Goal: Transaction & Acquisition: Subscribe to service/newsletter

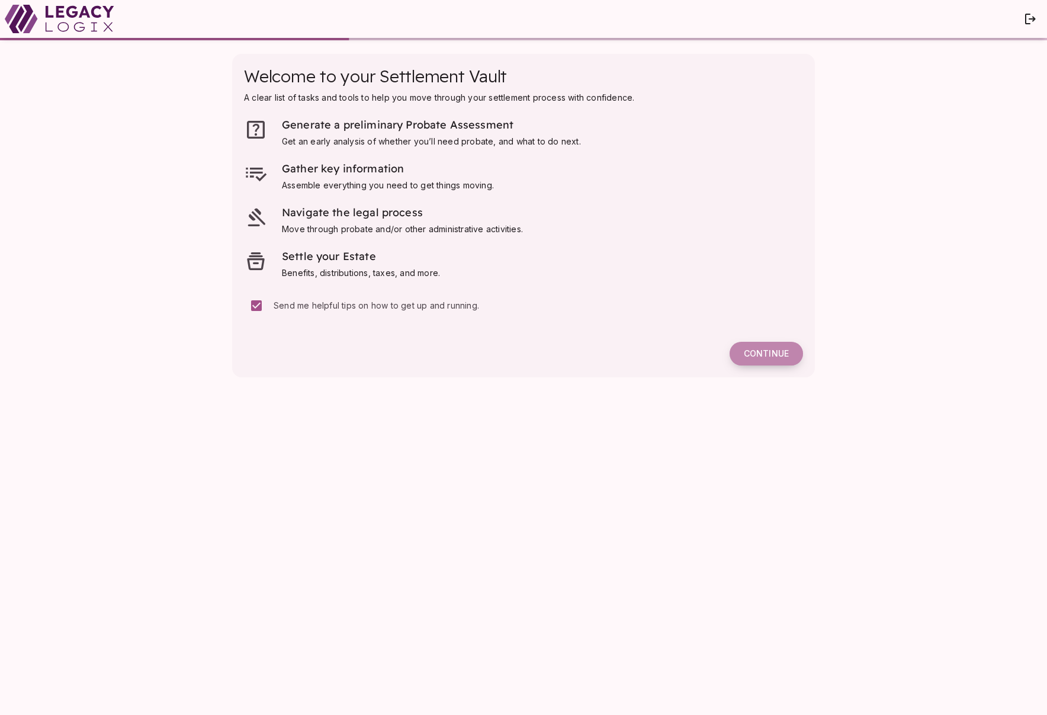
click at [769, 353] on span "Continue" at bounding box center [766, 353] width 45 height 11
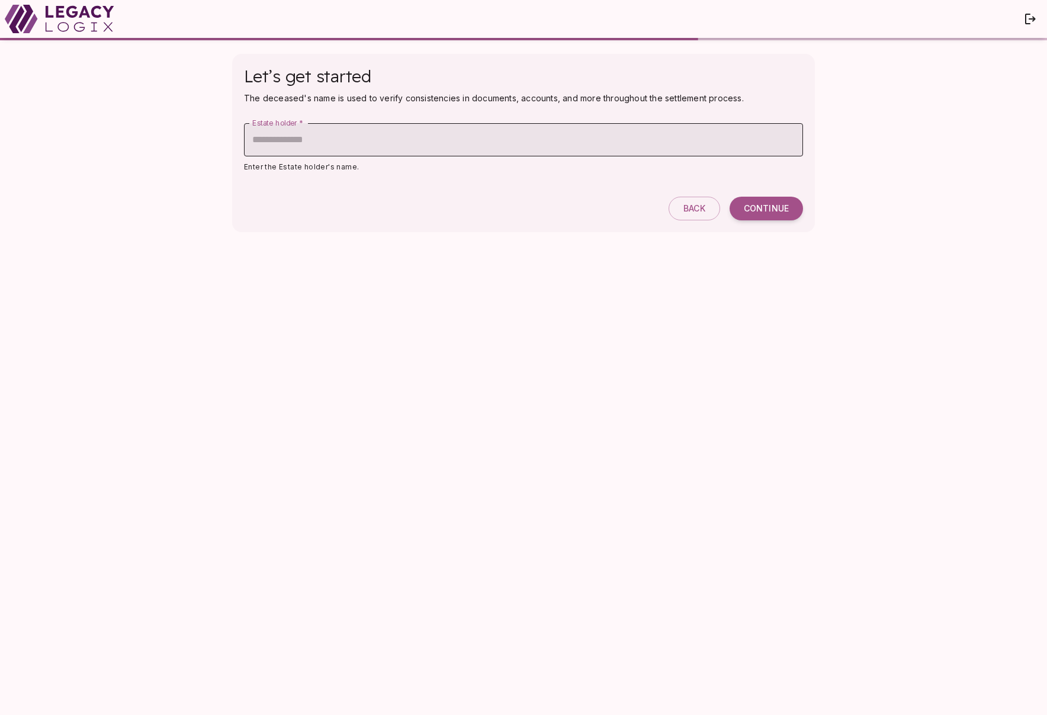
click at [355, 145] on input "Estate holder   *" at bounding box center [523, 139] width 559 height 33
type input "**********"
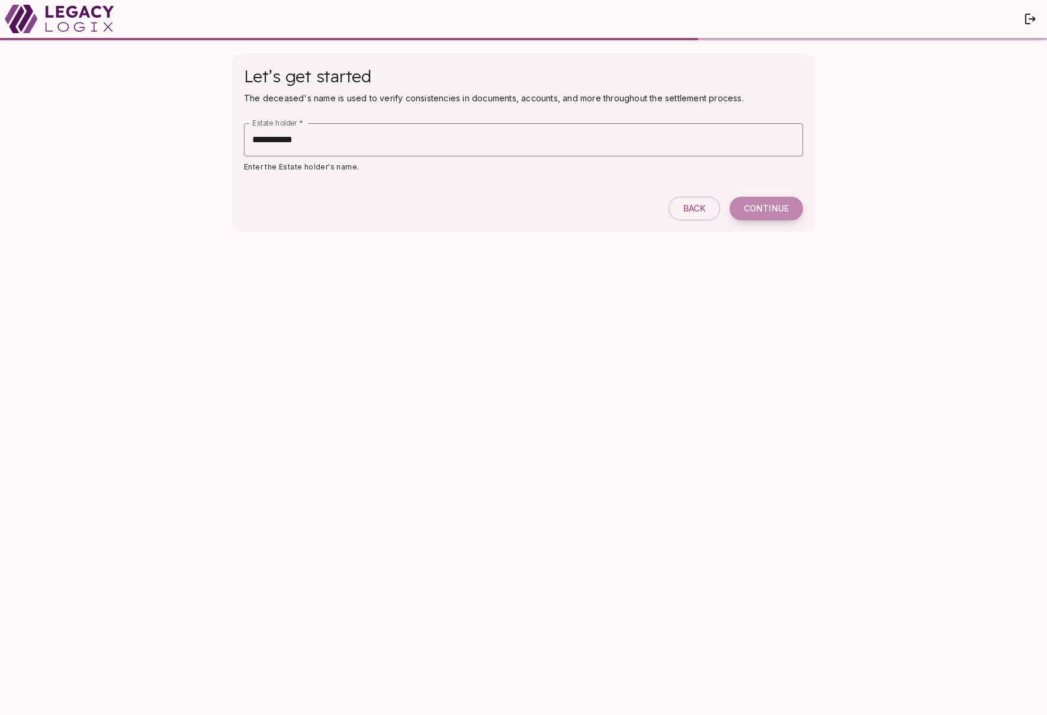
click at [775, 207] on span "Continue" at bounding box center [766, 208] width 45 height 11
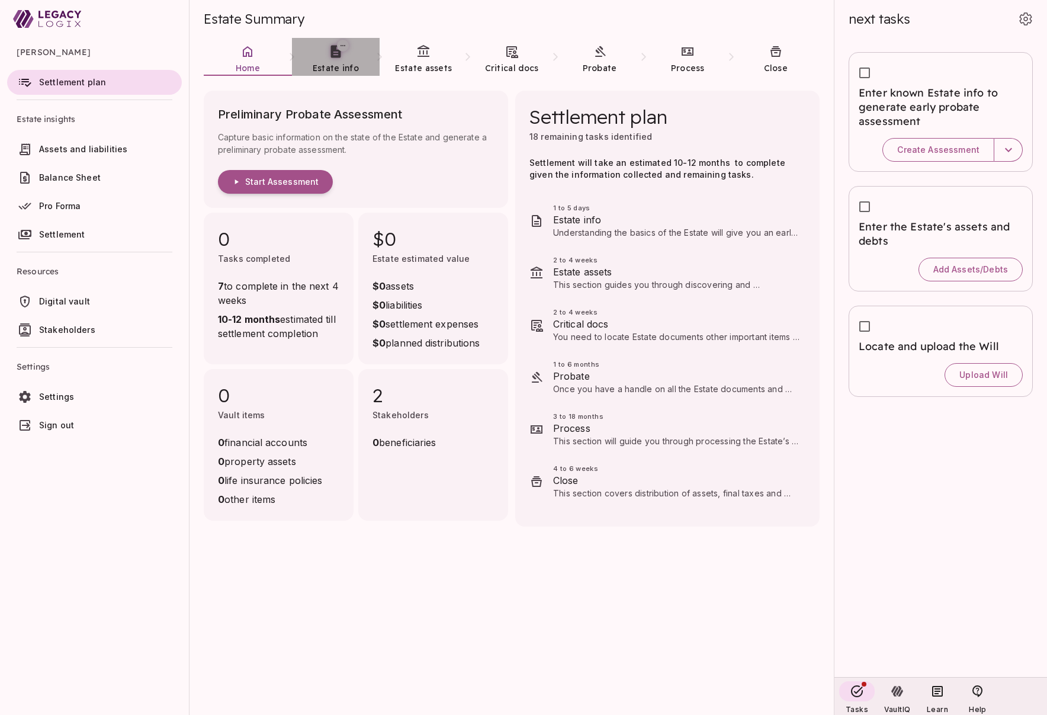
click at [332, 66] on span "Estate info" at bounding box center [336, 68] width 46 height 11
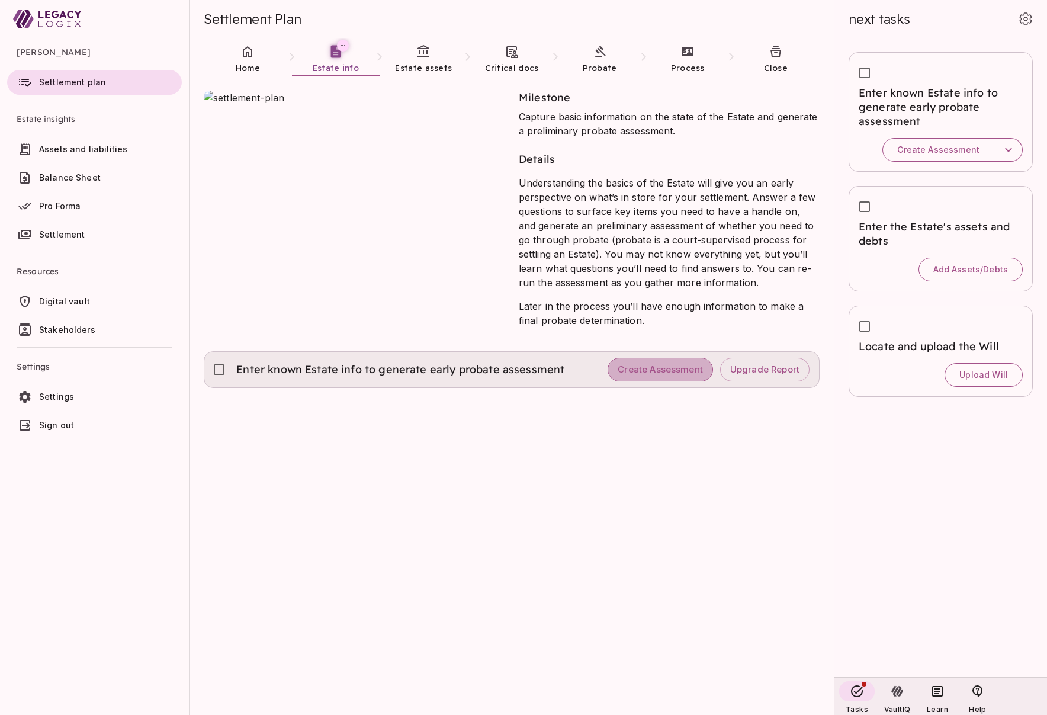
click at [648, 370] on span "Create Assessment" at bounding box center [660, 369] width 85 height 11
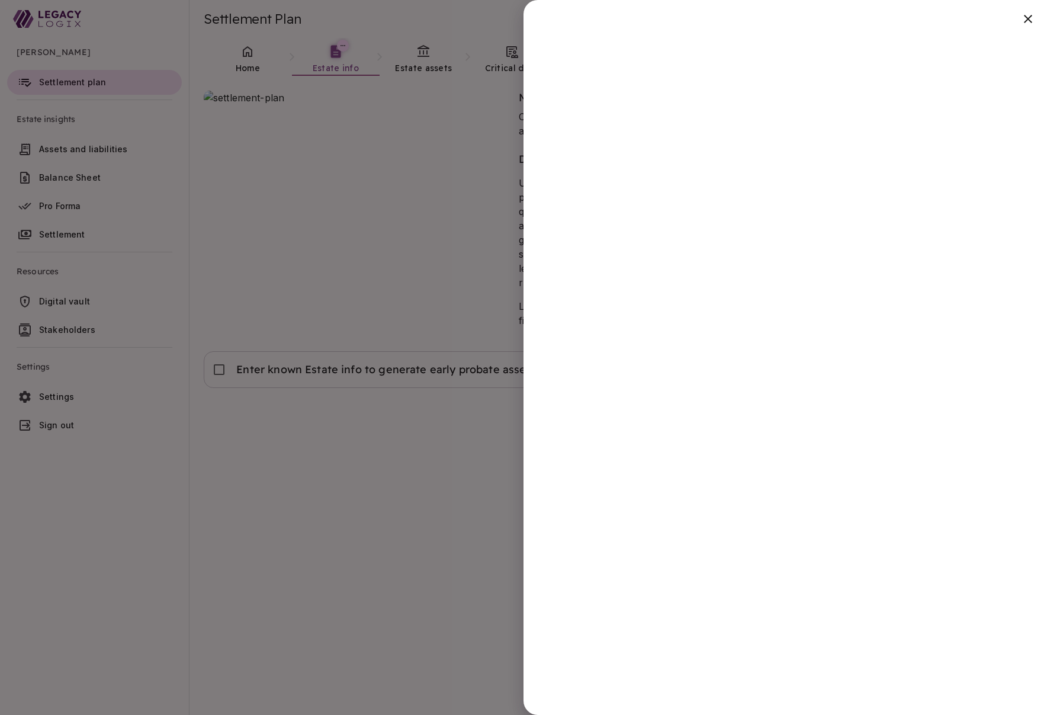
click at [355, 518] on div at bounding box center [523, 357] width 1047 height 715
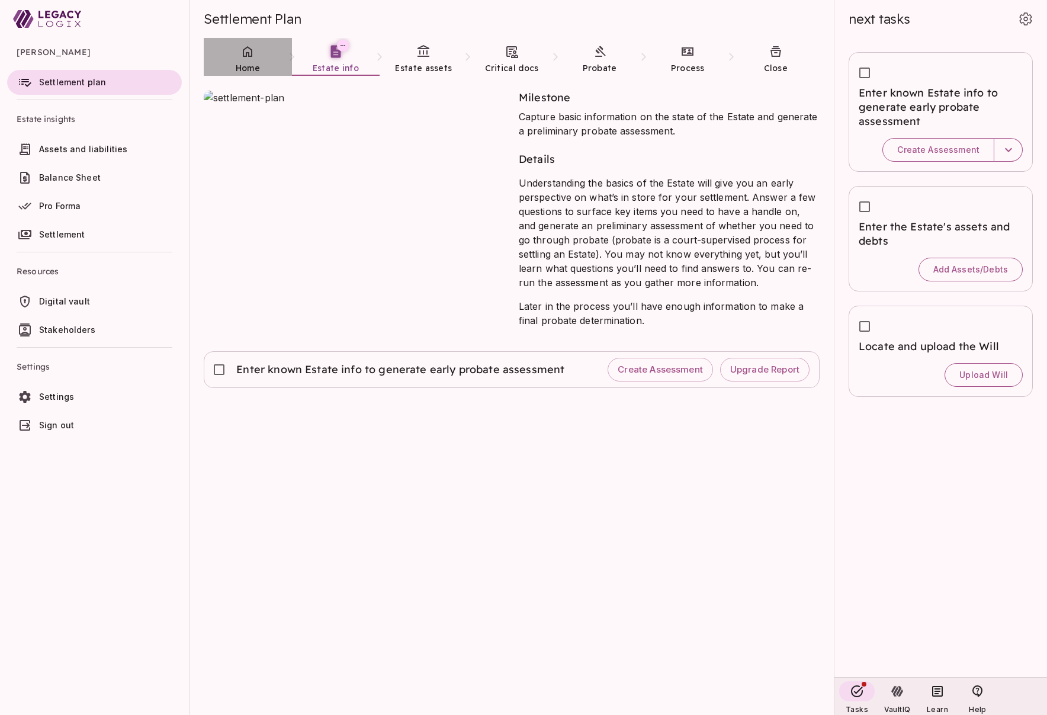
click at [244, 63] on span "Home" at bounding box center [248, 68] width 24 height 11
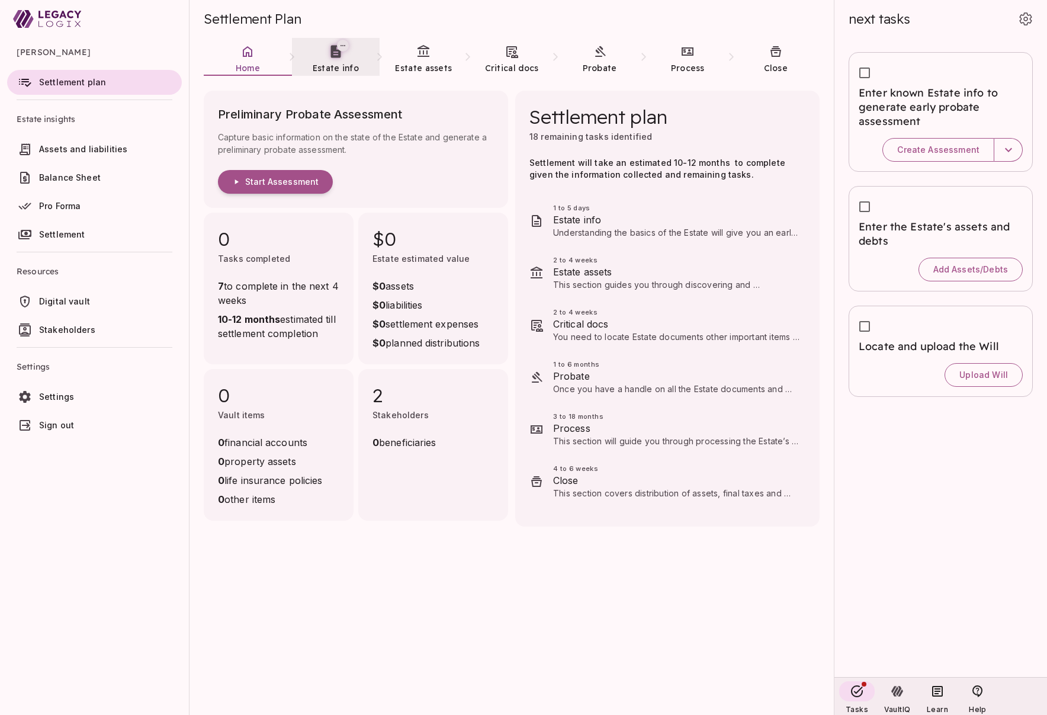
click at [330, 62] on span "Estate info" at bounding box center [336, 68] width 46 height 12
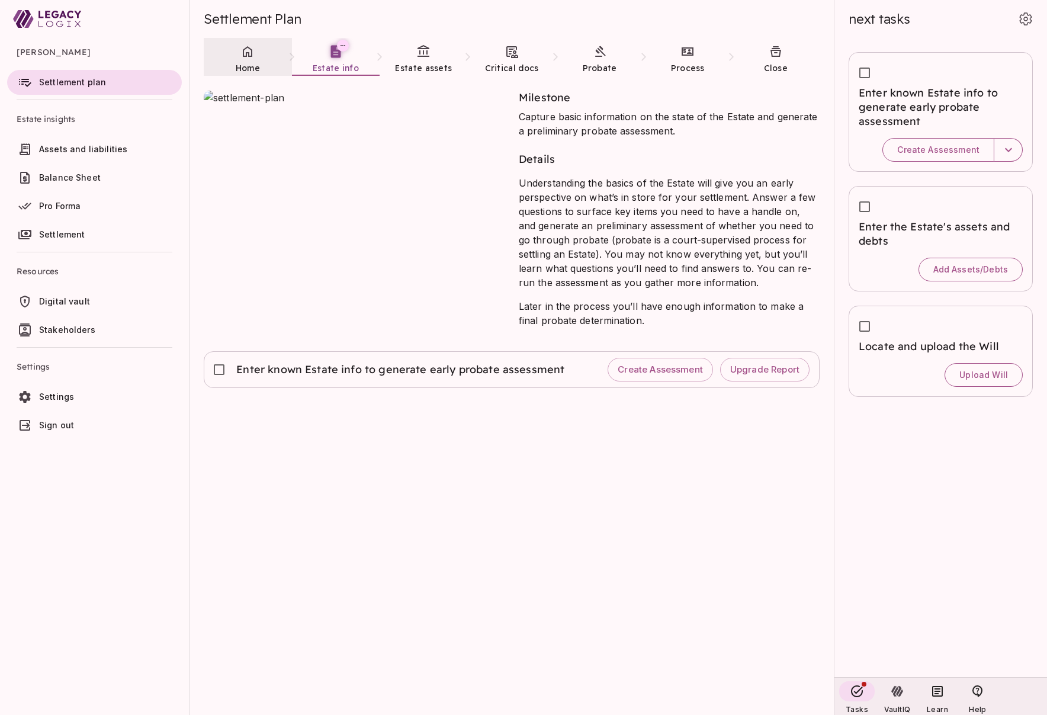
click at [252, 57] on icon at bounding box center [247, 51] width 14 height 14
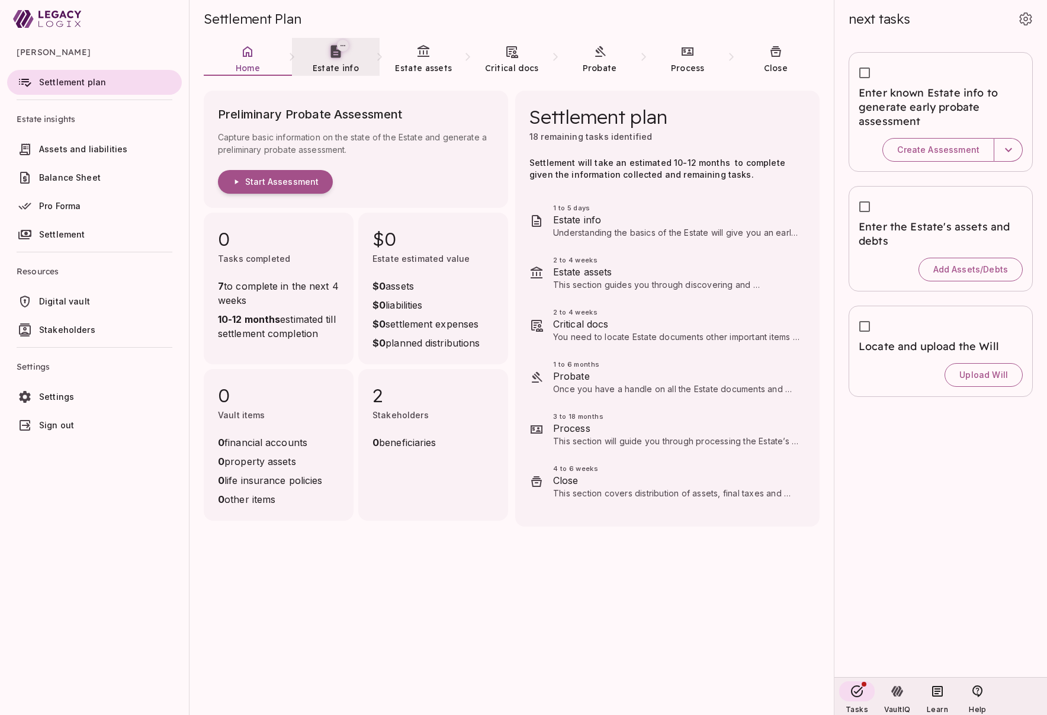
click at [335, 64] on span "Estate info" at bounding box center [336, 68] width 46 height 11
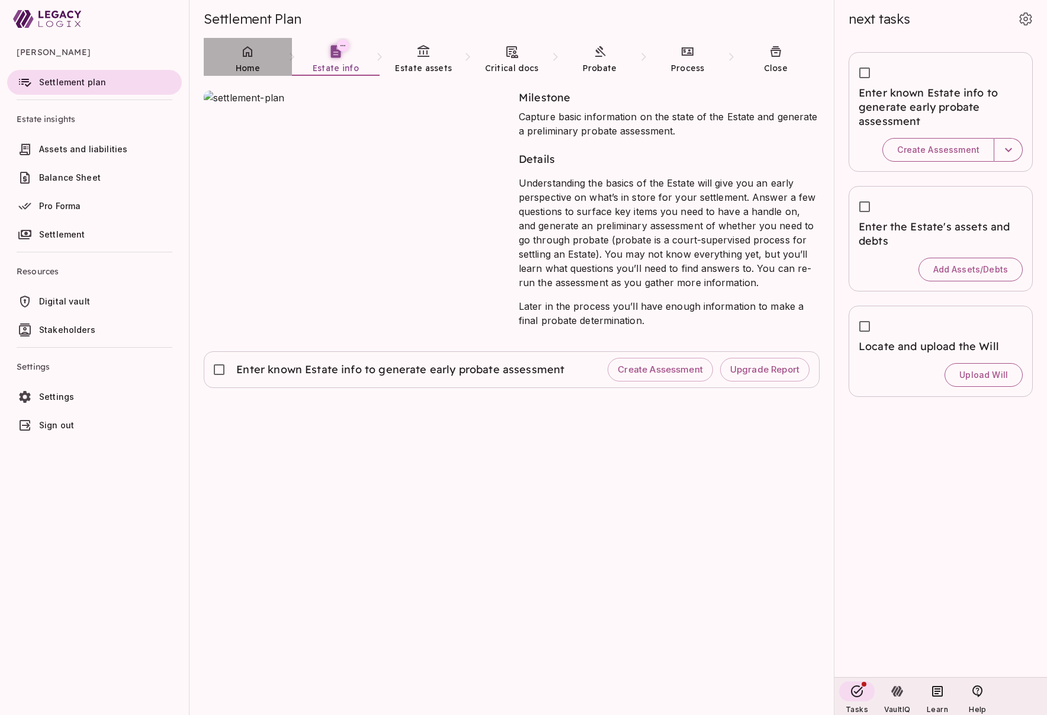
click at [253, 54] on icon at bounding box center [247, 51] width 14 height 14
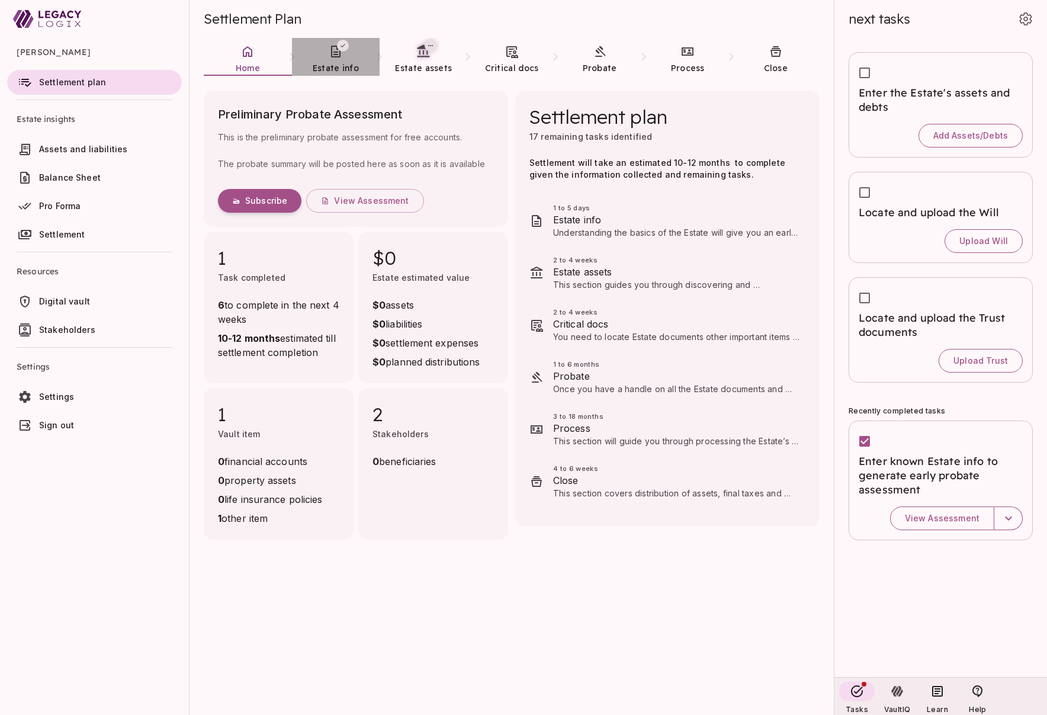
click at [334, 62] on span "Estate info" at bounding box center [336, 68] width 46 height 12
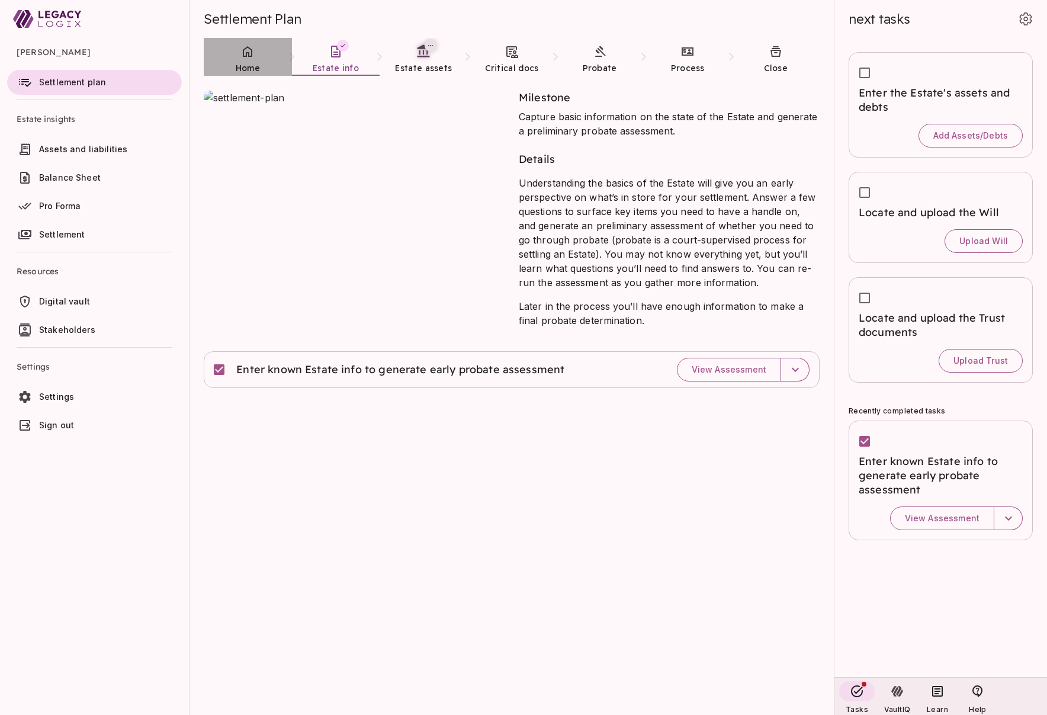
click at [240, 54] on link "Home" at bounding box center [248, 59] width 88 height 43
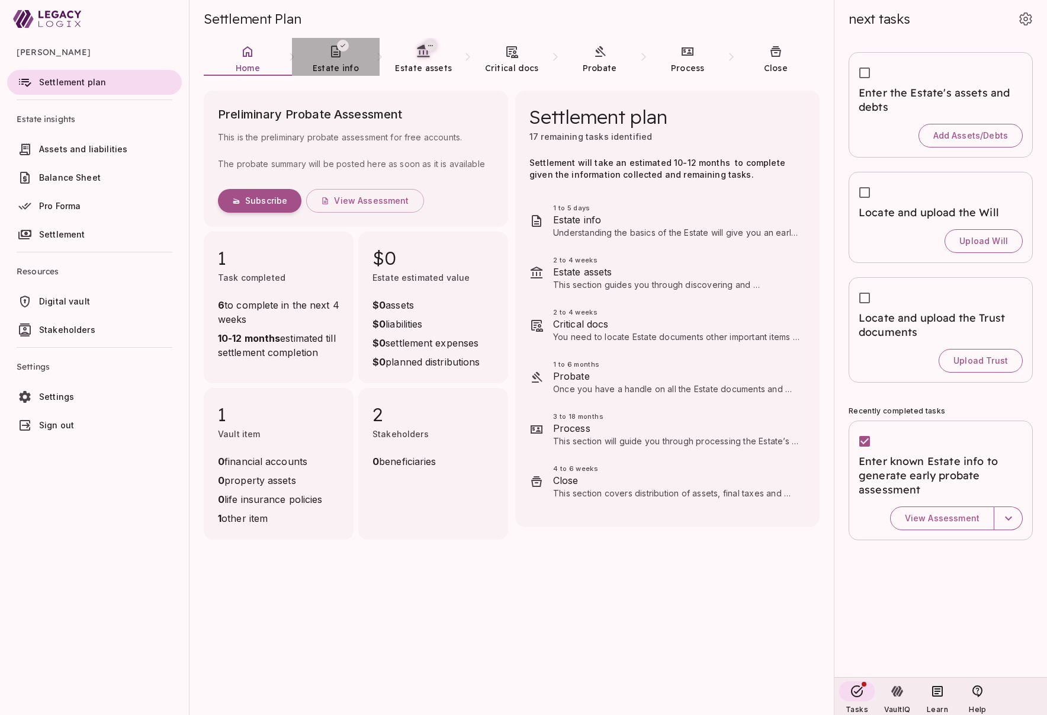
click at [334, 62] on span "Estate info" at bounding box center [336, 68] width 46 height 12
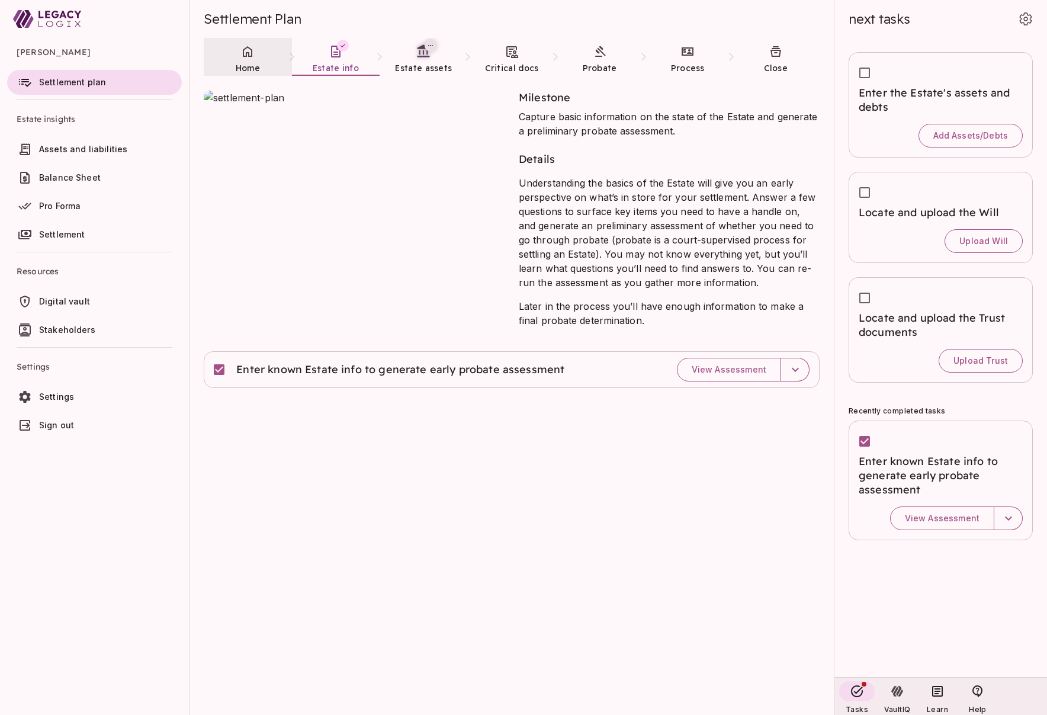
click at [248, 60] on link "Home" at bounding box center [248, 59] width 88 height 43
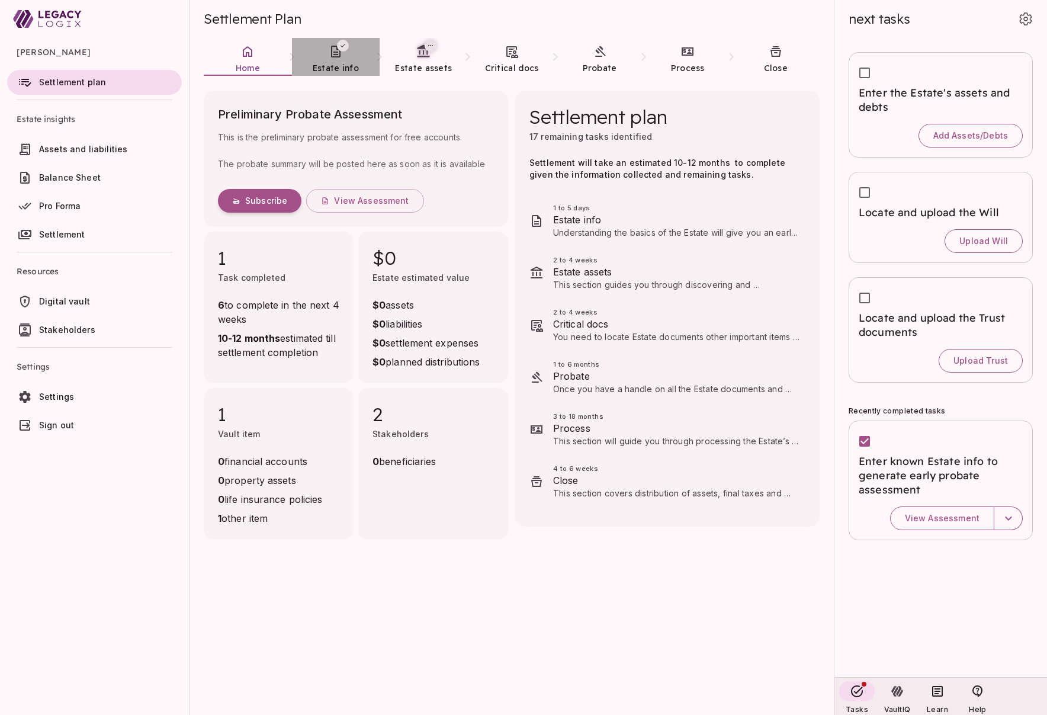
click at [332, 62] on span "Estate info" at bounding box center [336, 68] width 46 height 12
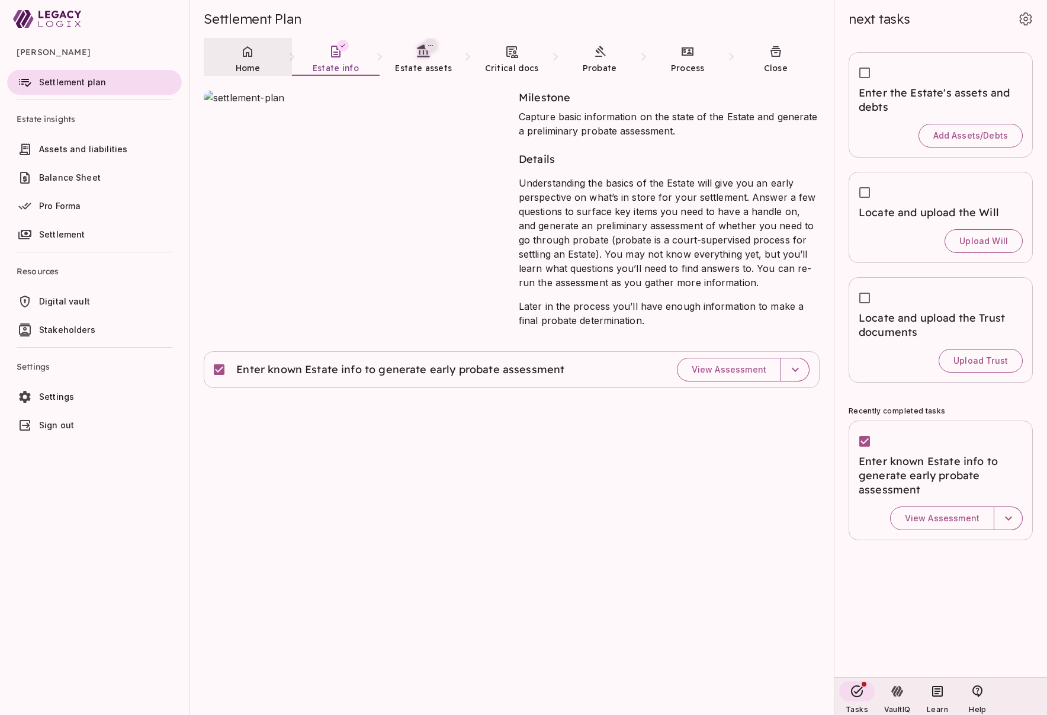
click at [243, 57] on icon at bounding box center [247, 51] width 14 height 14
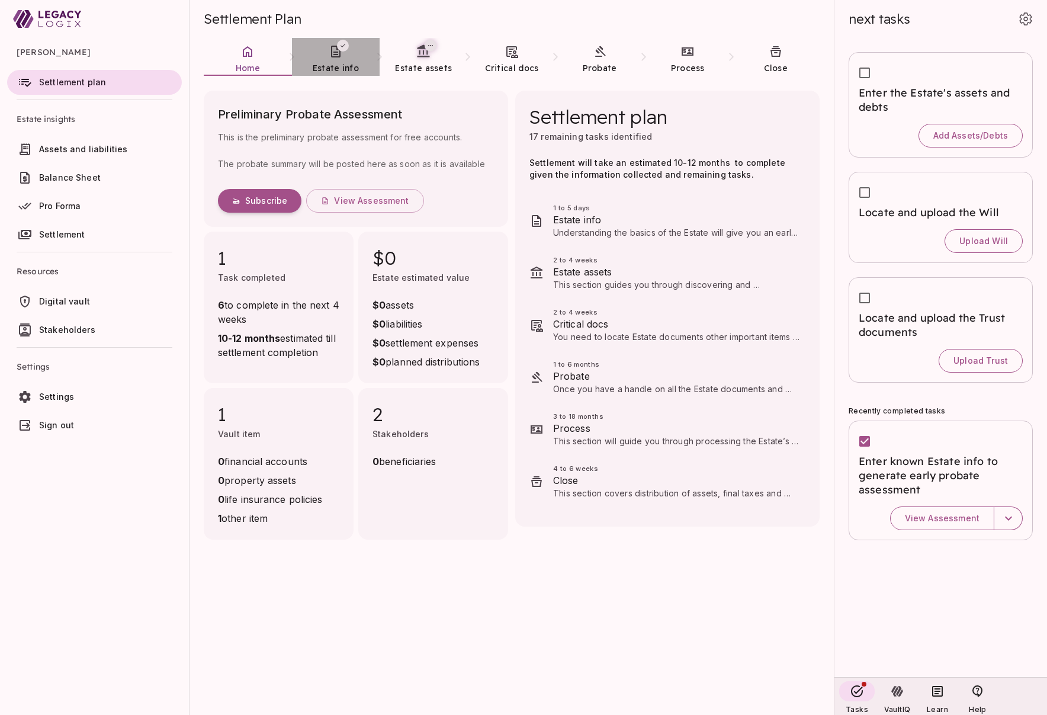
click at [335, 65] on span "Estate info" at bounding box center [336, 68] width 46 height 11
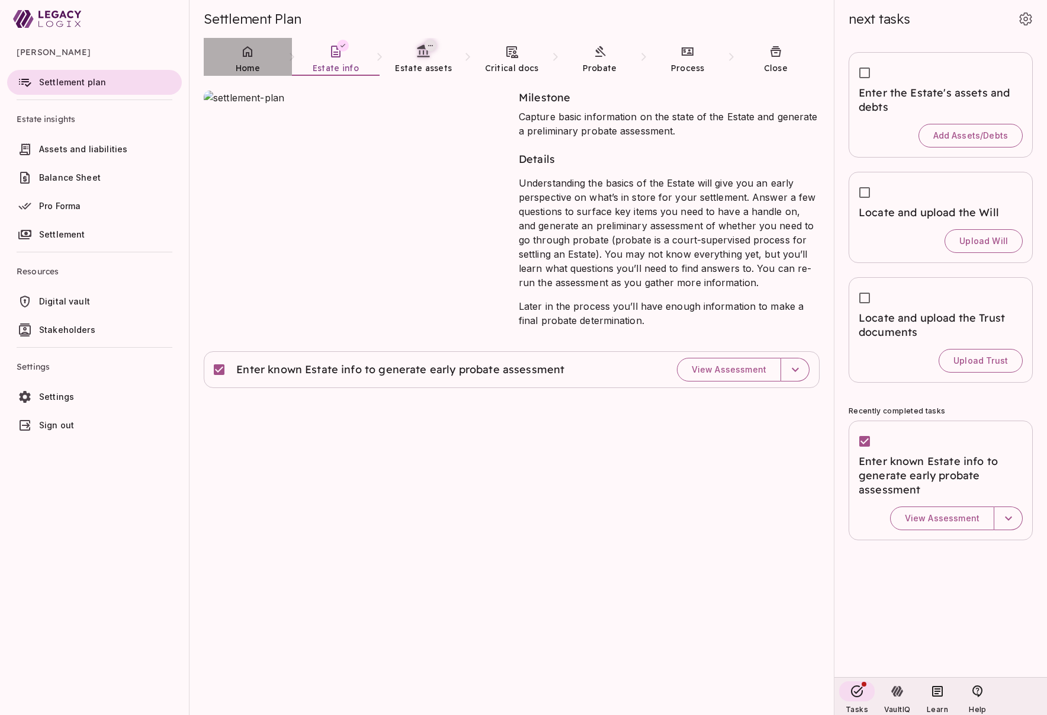
click at [252, 59] on link "Home" at bounding box center [248, 59] width 88 height 43
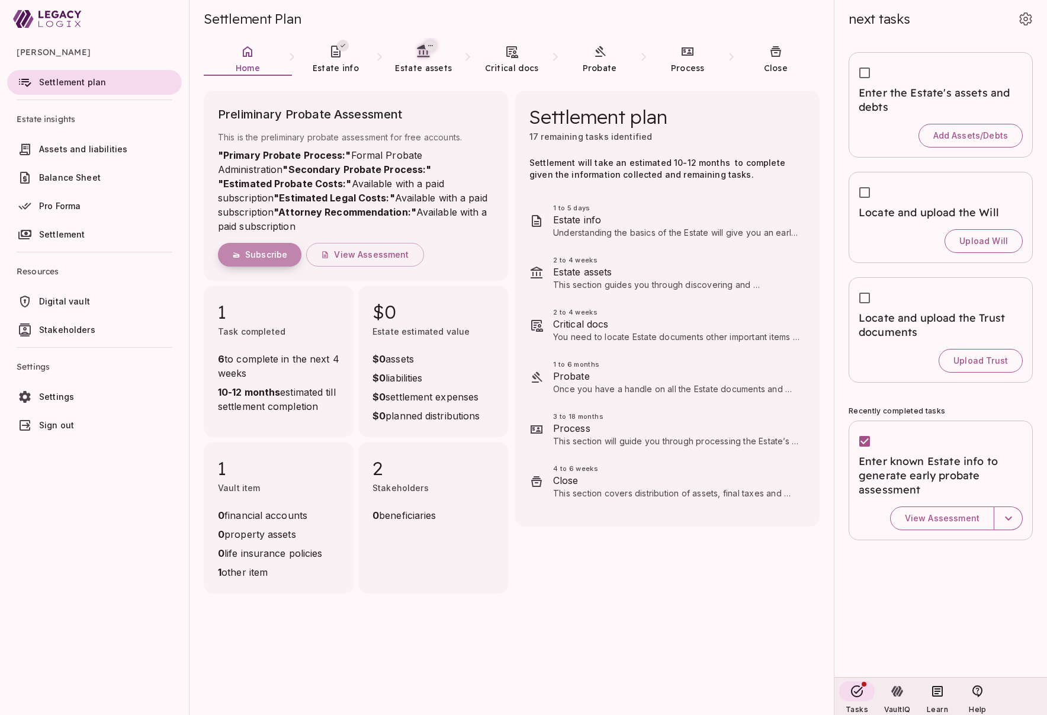
click at [269, 260] on span "Subscribe" at bounding box center [266, 254] width 42 height 11
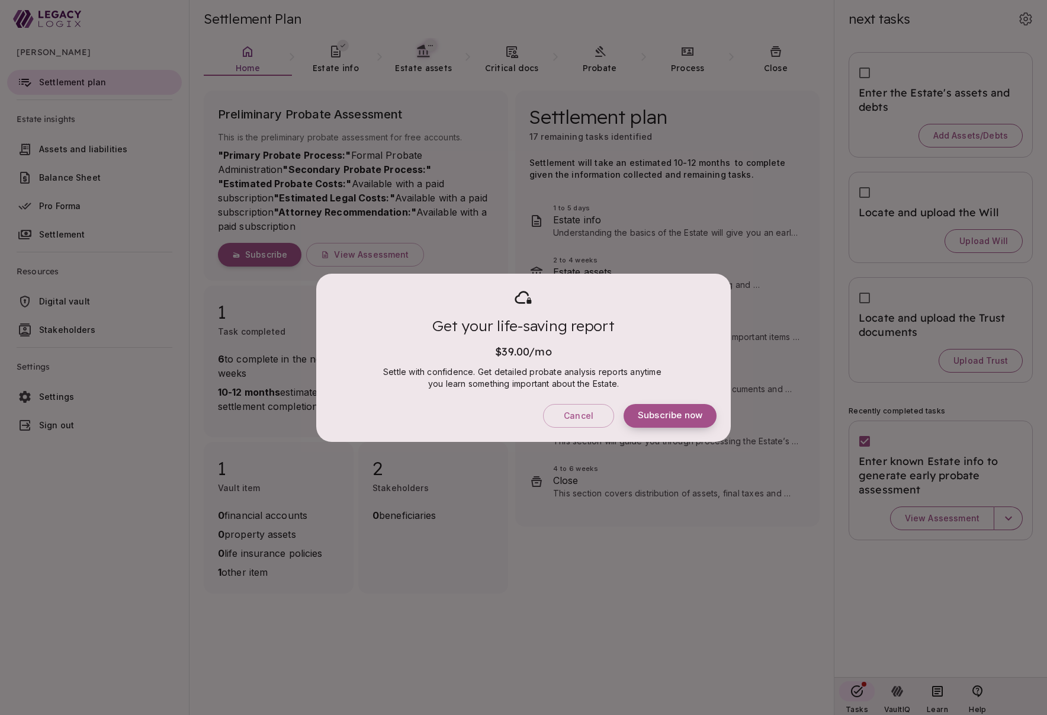
click at [661, 413] on span "Subscribe now" at bounding box center [670, 415] width 65 height 11
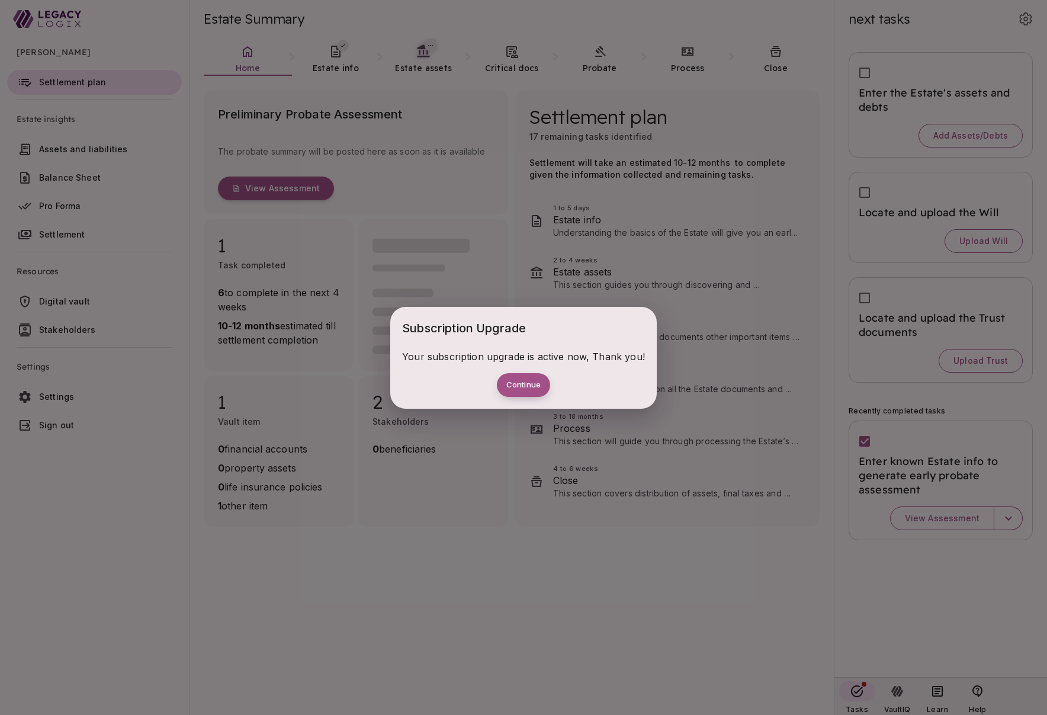
click at [516, 387] on button "Continue" at bounding box center [523, 385] width 53 height 24
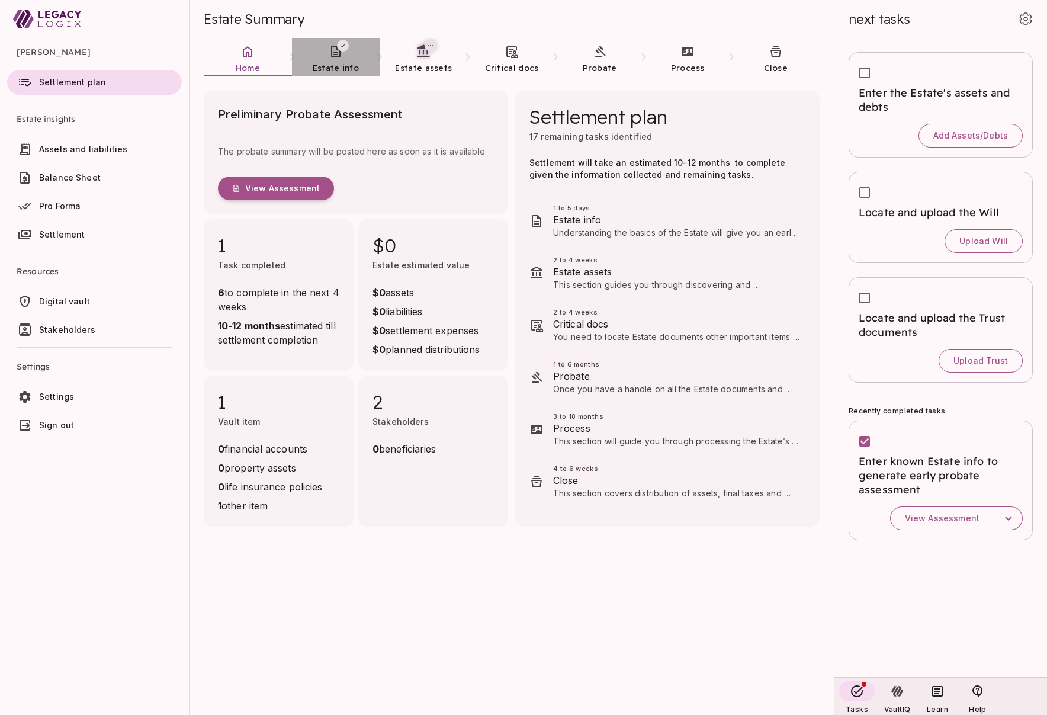
click at [333, 61] on link "Estate info" at bounding box center [336, 59] width 88 height 43
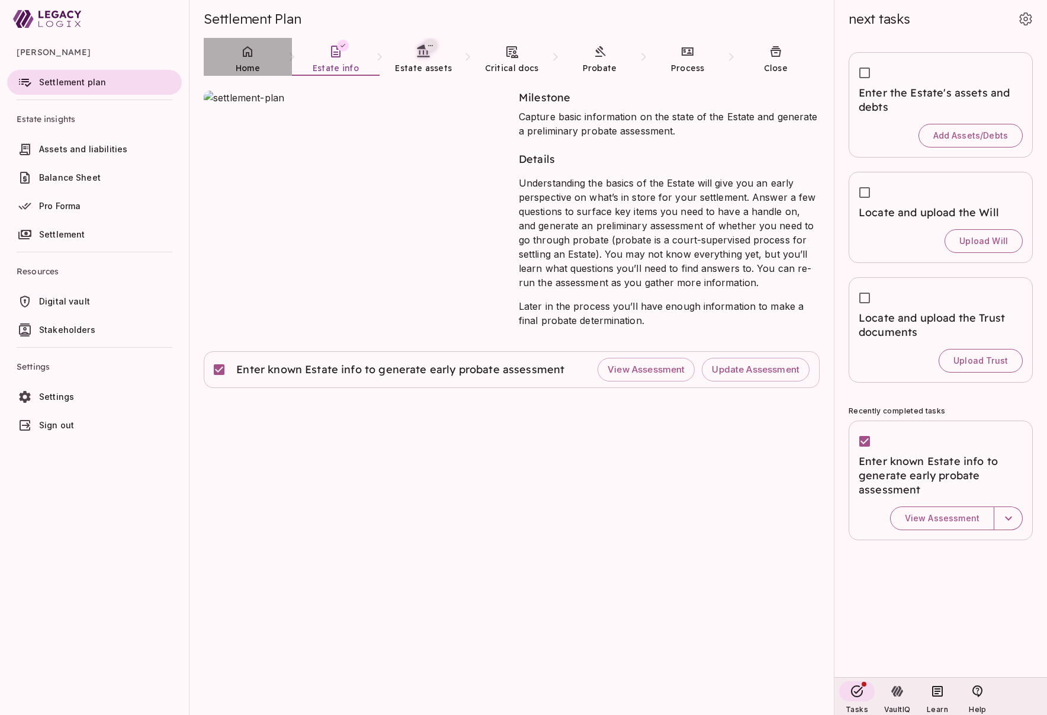
click at [250, 63] on span "Home" at bounding box center [248, 68] width 24 height 11
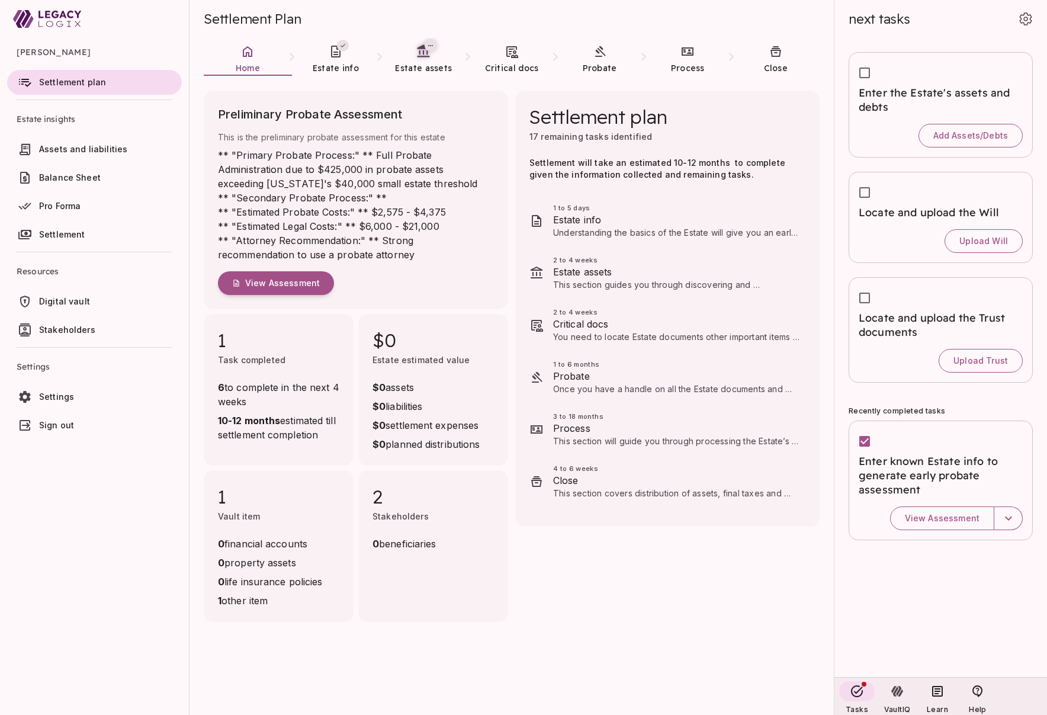
click at [63, 422] on span "Sign out" at bounding box center [56, 425] width 35 height 10
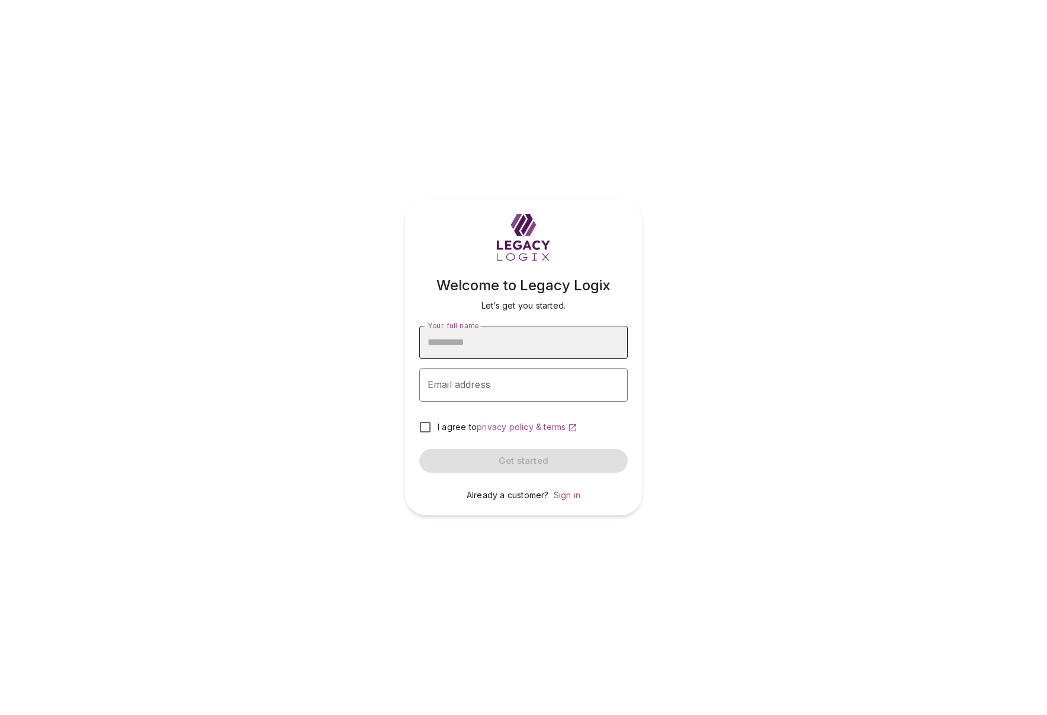
click at [496, 348] on input "Your full name" at bounding box center [523, 342] width 208 height 33
type input "**********"
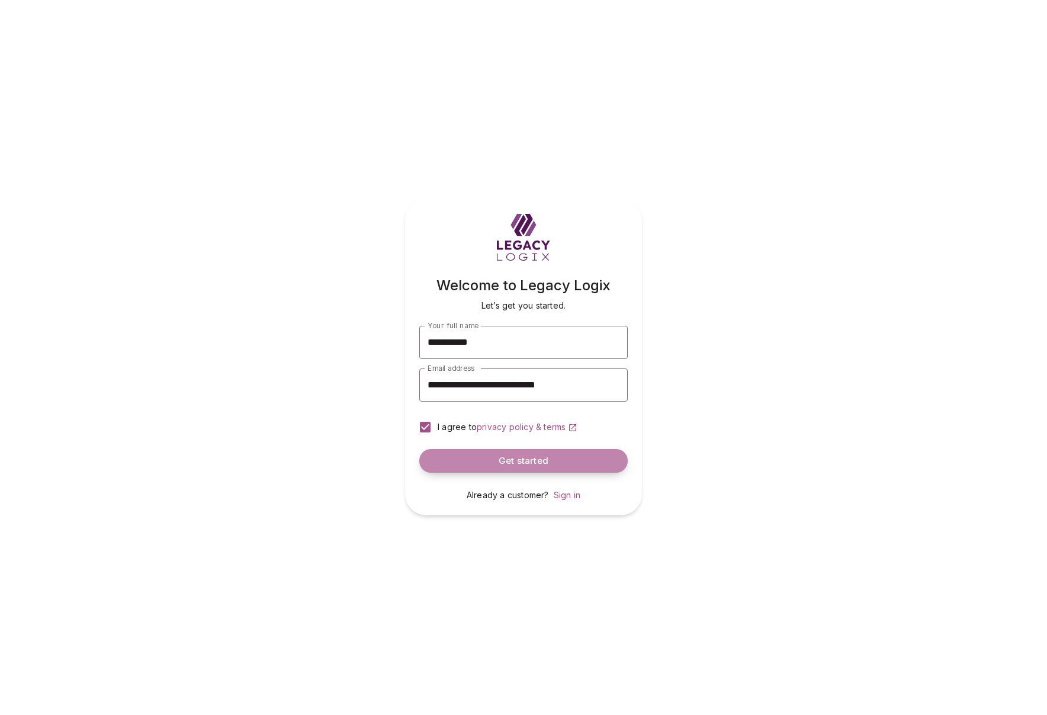
click at [509, 462] on span "Get started" at bounding box center [524, 460] width 50 height 11
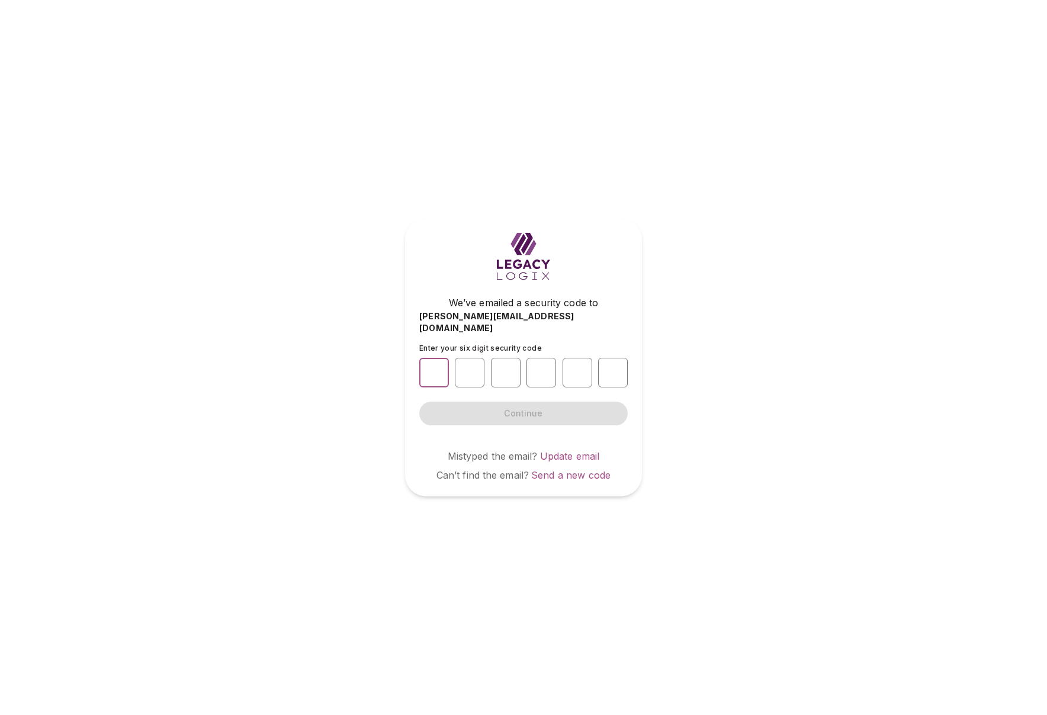
click at [435, 367] on input "number" at bounding box center [434, 373] width 30 height 30
type input "*"
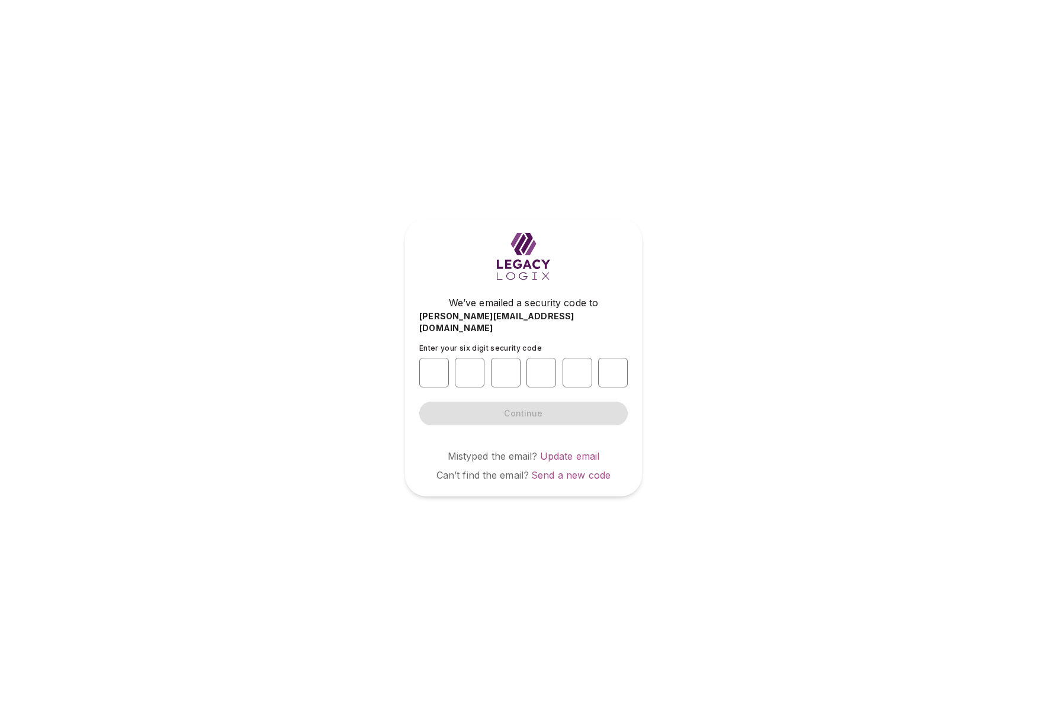
type input "*"
